Goal: Task Accomplishment & Management: Manage account settings

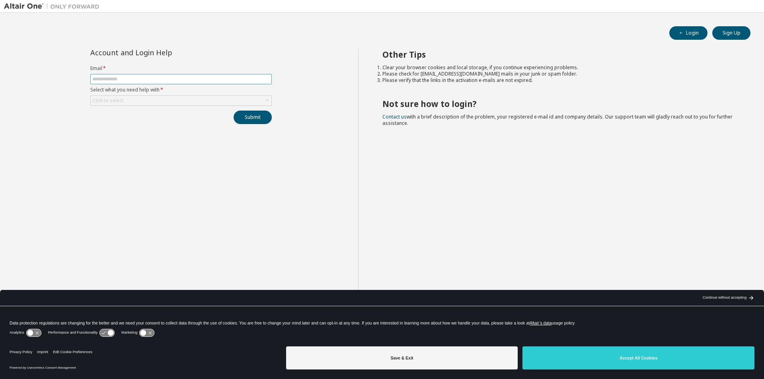
click at [257, 84] on span at bounding box center [180, 79] width 181 height 10
click at [257, 81] on input "text" at bounding box center [180, 79] width 177 height 6
type input "**********"
click at [201, 101] on div "Click to select" at bounding box center [181, 101] width 181 height 10
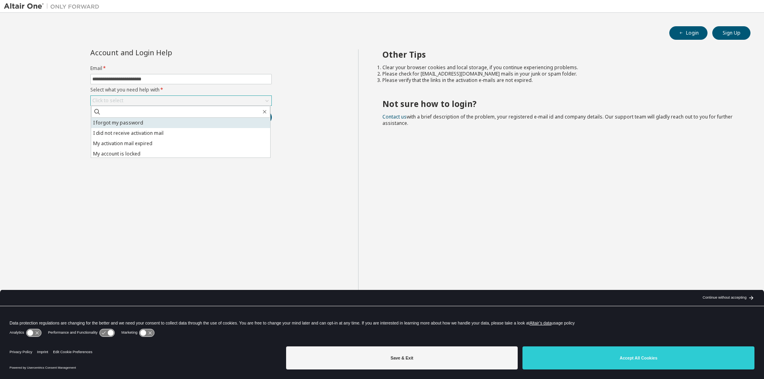
click at [199, 126] on li "I forgot my password" at bounding box center [180, 123] width 179 height 10
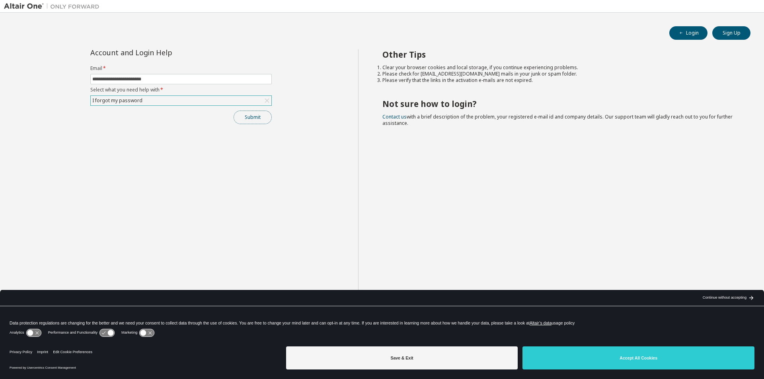
click at [243, 122] on button "Submit" at bounding box center [253, 118] width 38 height 14
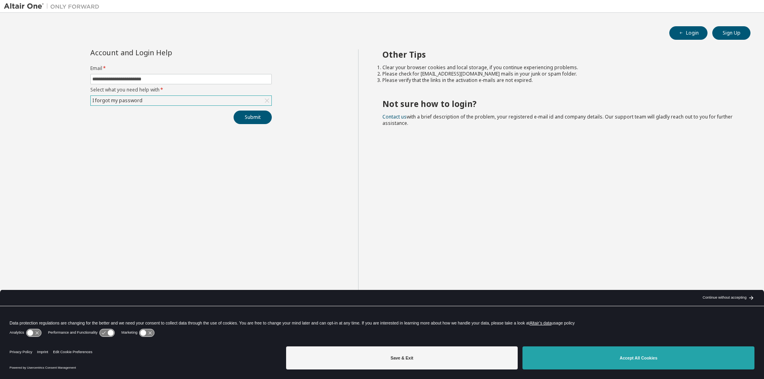
click at [736, 366] on button "Accept All Cookies" at bounding box center [638, 357] width 232 height 23
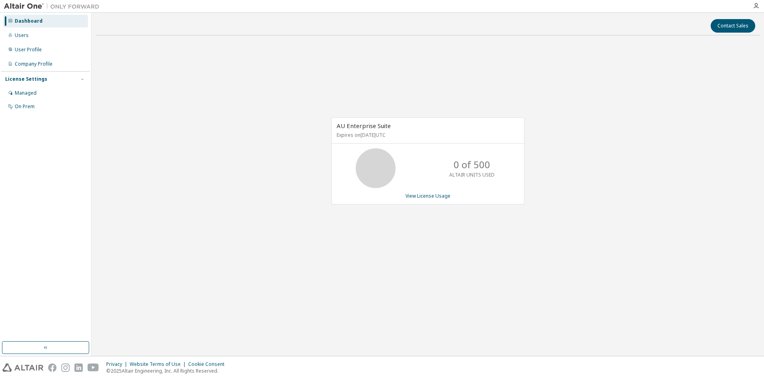
click at [44, 74] on div "License Settings Managed On Prem" at bounding box center [45, 92] width 89 height 43
click at [50, 61] on div "Company Profile" at bounding box center [34, 64] width 38 height 6
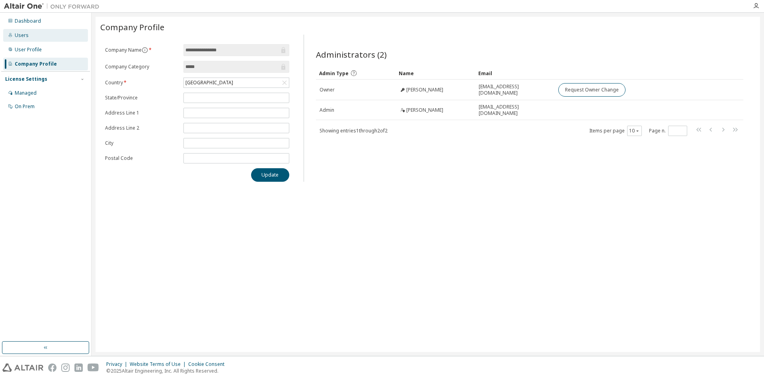
click at [36, 36] on div "Users" at bounding box center [45, 35] width 85 height 13
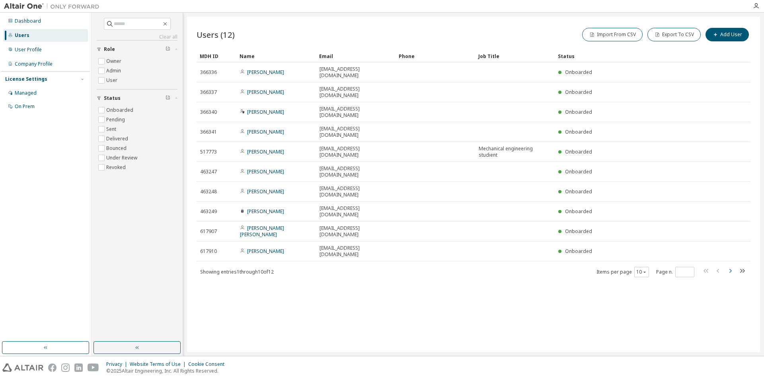
click at [730, 269] on icon "button" at bounding box center [730, 271] width 2 height 4
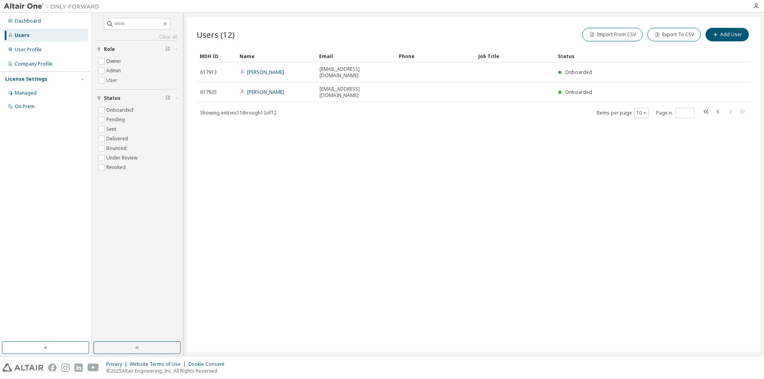
click at [714, 107] on icon "button" at bounding box center [718, 112] width 10 height 10
type input "*"
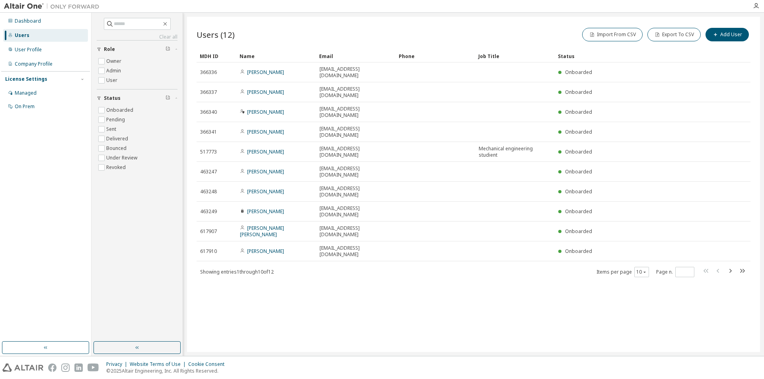
click at [439, 255] on div "Users (12) Import From CSV Export To CSV Add User Clear Load Save Save As Field…" at bounding box center [473, 184] width 573 height 335
